Goal: Navigation & Orientation: Find specific page/section

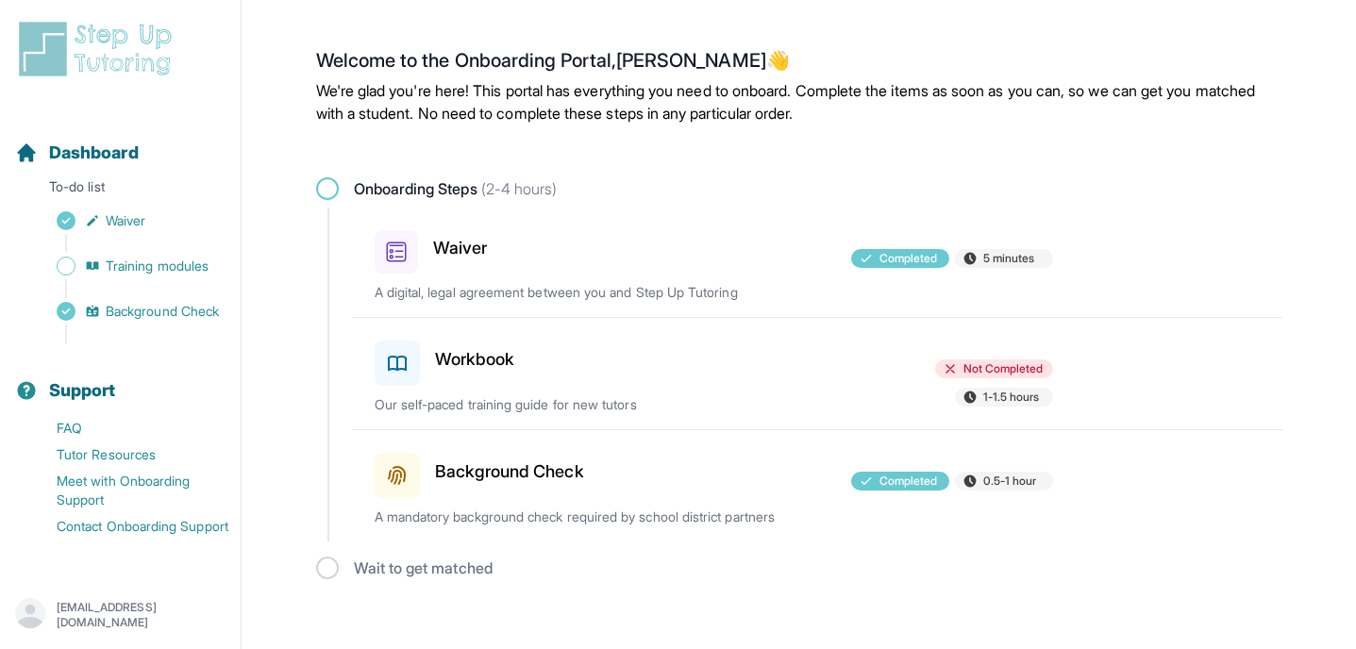
click at [517, 352] on div "Workbook" at bounding box center [485, 359] width 220 height 53
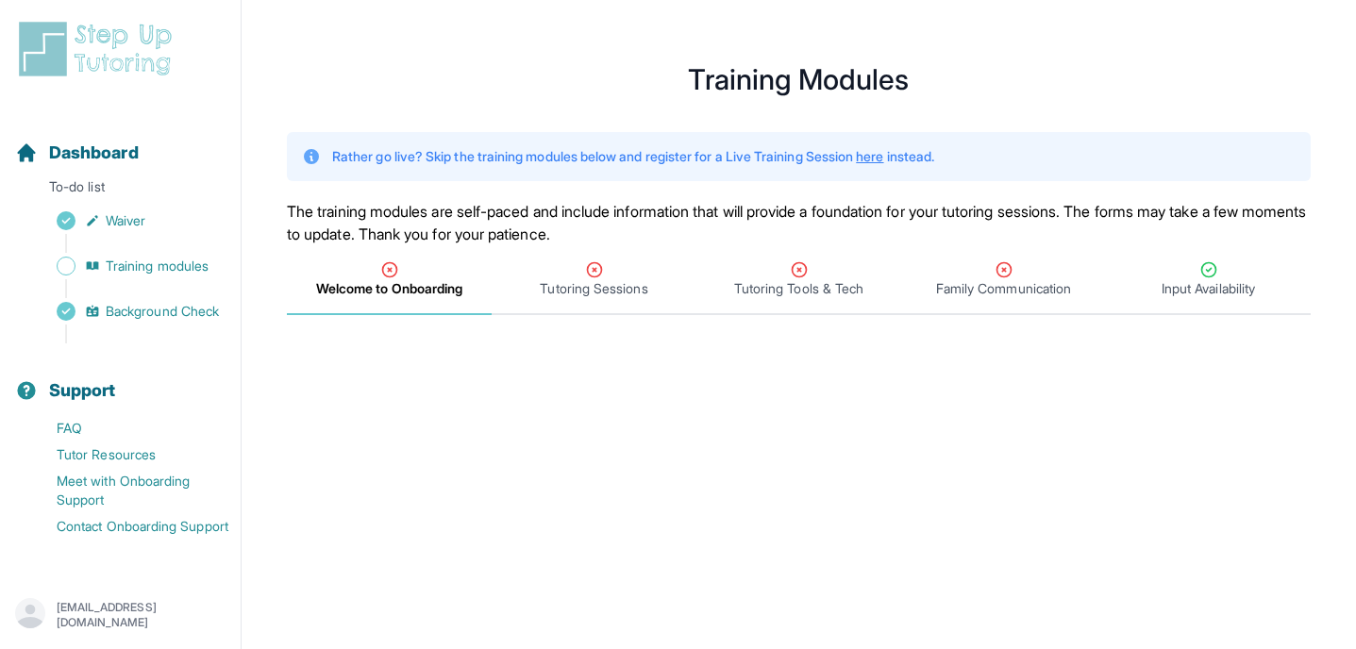
click at [555, 159] on p "Rather go live? Skip the training modules below and register for a Live Trainin…" at bounding box center [633, 156] width 602 height 19
click at [883, 156] on link "here" at bounding box center [869, 156] width 27 height 16
click at [135, 141] on span "Dashboard" at bounding box center [94, 153] width 90 height 26
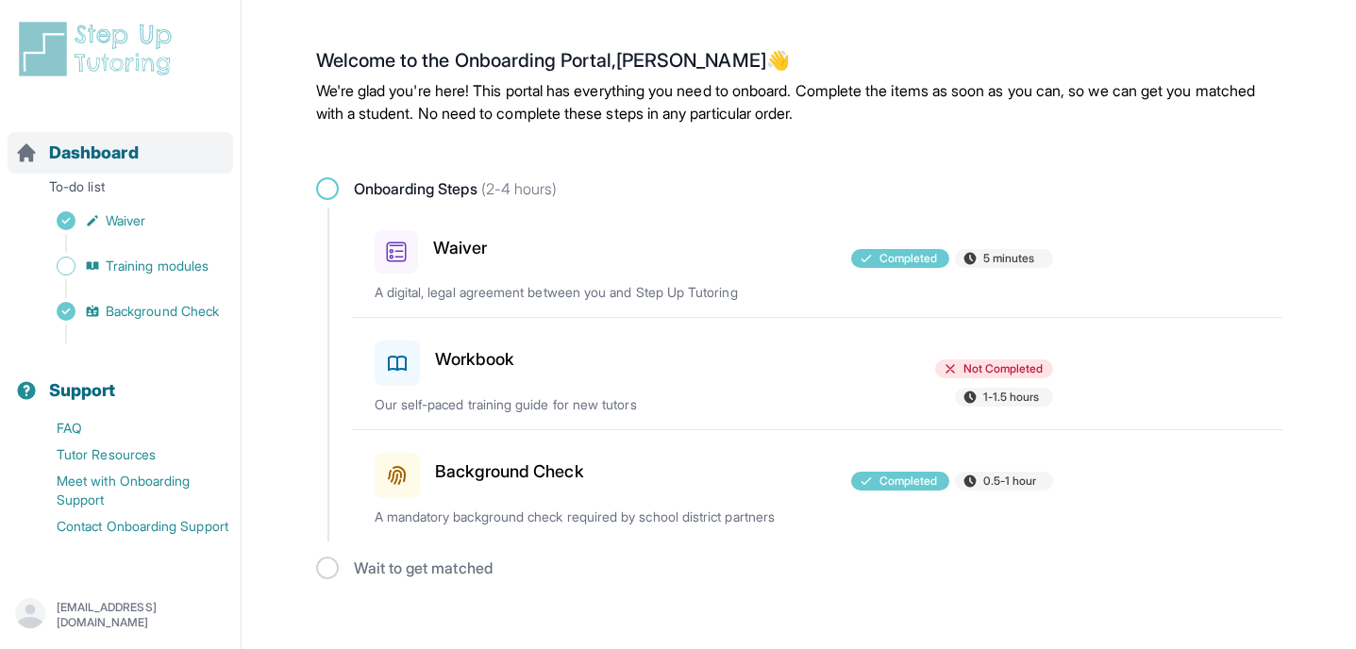
click at [135, 141] on span "Dashboard" at bounding box center [94, 153] width 90 height 26
click at [674, 58] on h2 "Welcome to the Onboarding Portal, [PERSON_NAME]" at bounding box center [799, 64] width 966 height 30
click at [707, 63] on h2 "Welcome to the Onboarding Portal, [PERSON_NAME]" at bounding box center [799, 64] width 966 height 30
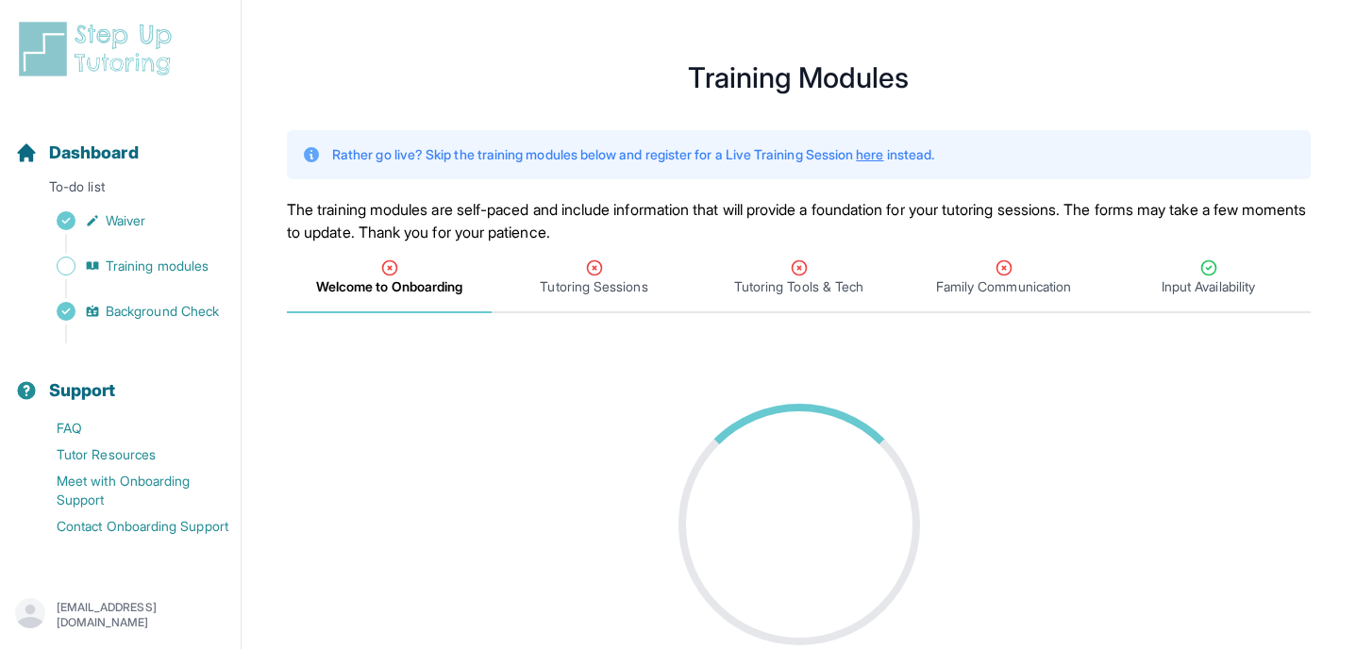
scroll to position [650, 0]
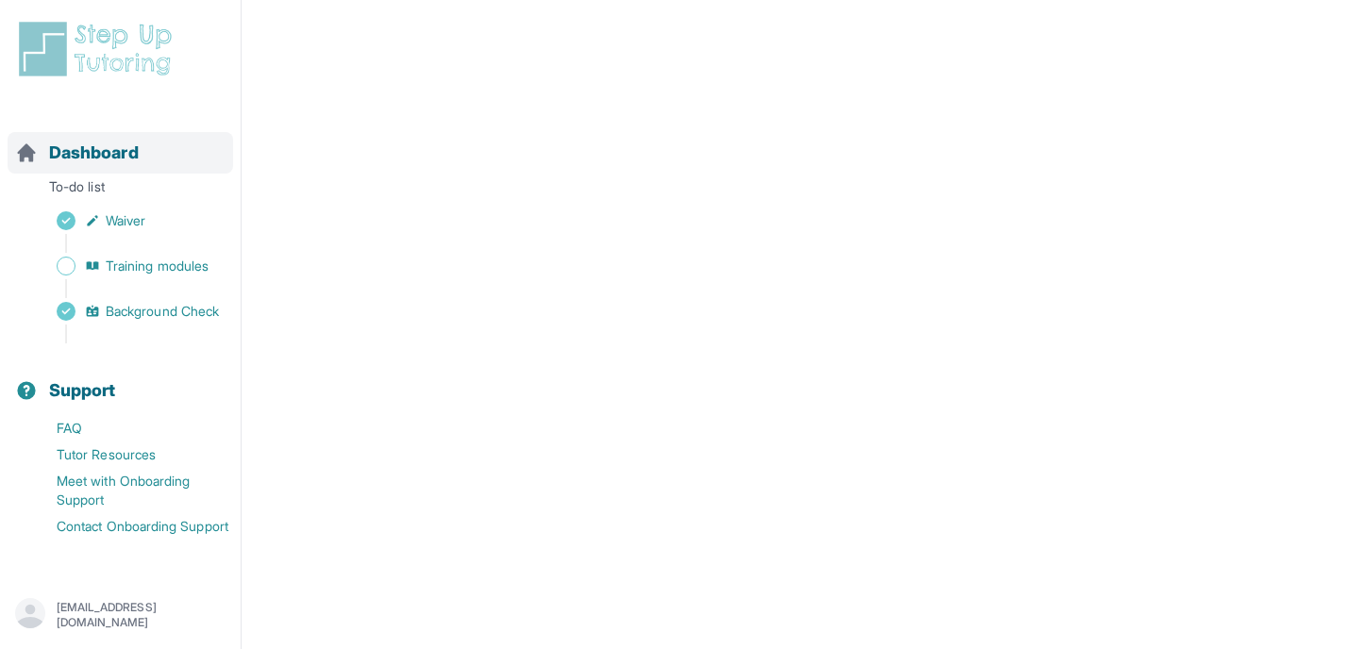
click at [67, 163] on span "Dashboard" at bounding box center [94, 153] width 90 height 26
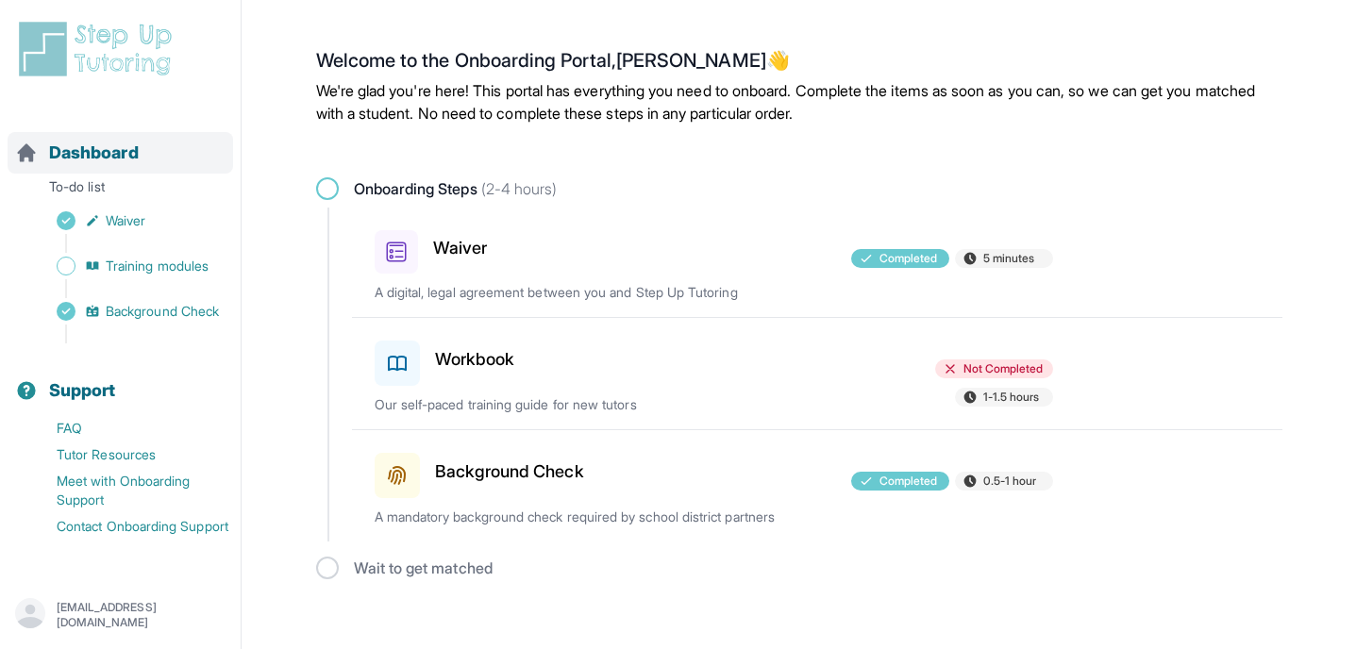
click at [67, 163] on span "Dashboard" at bounding box center [94, 153] width 90 height 26
click at [318, 183] on span at bounding box center [327, 188] width 23 height 23
